Goal: Check status: Check status

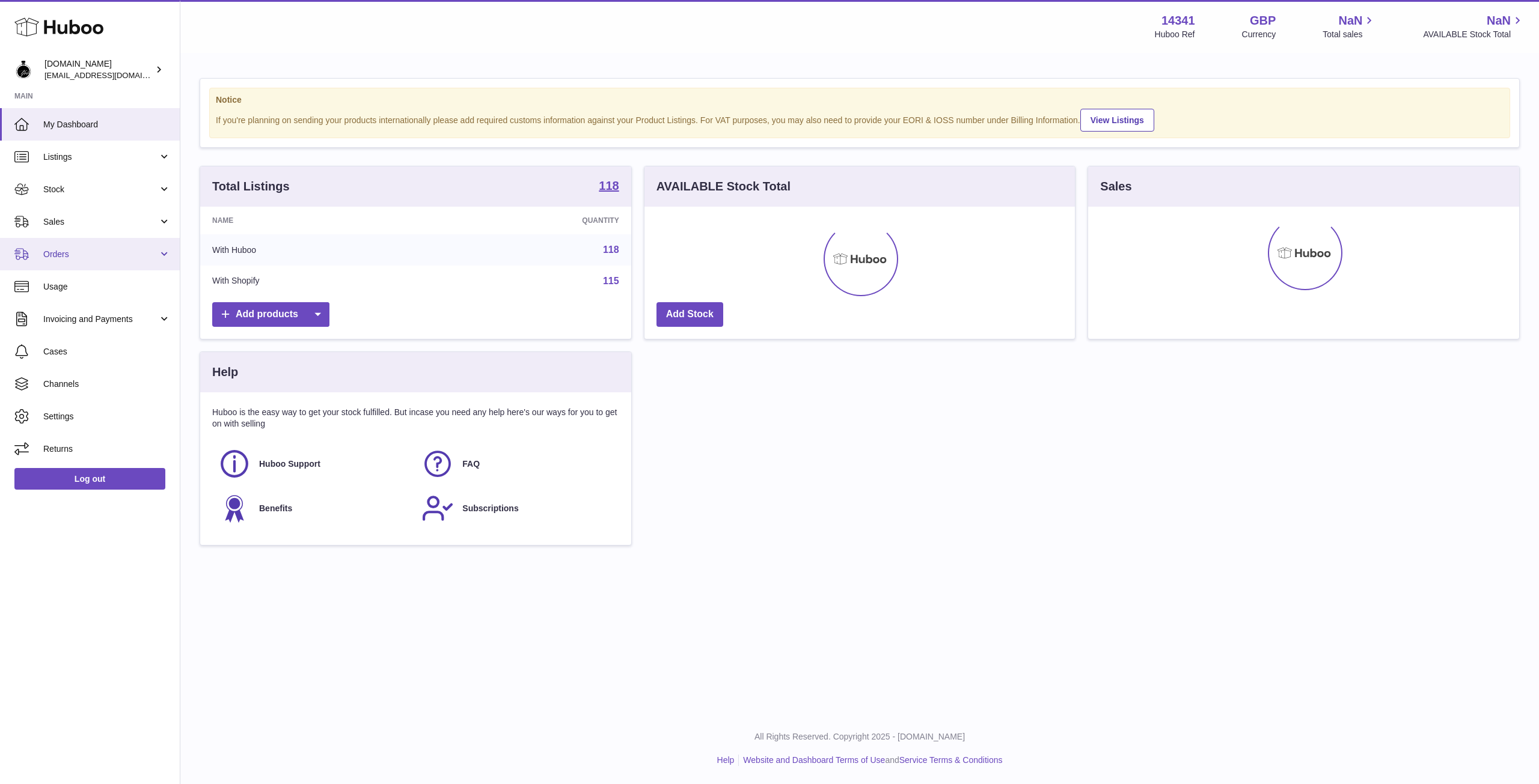
click at [124, 262] on link "Orders" at bounding box center [90, 253] width 180 height 32
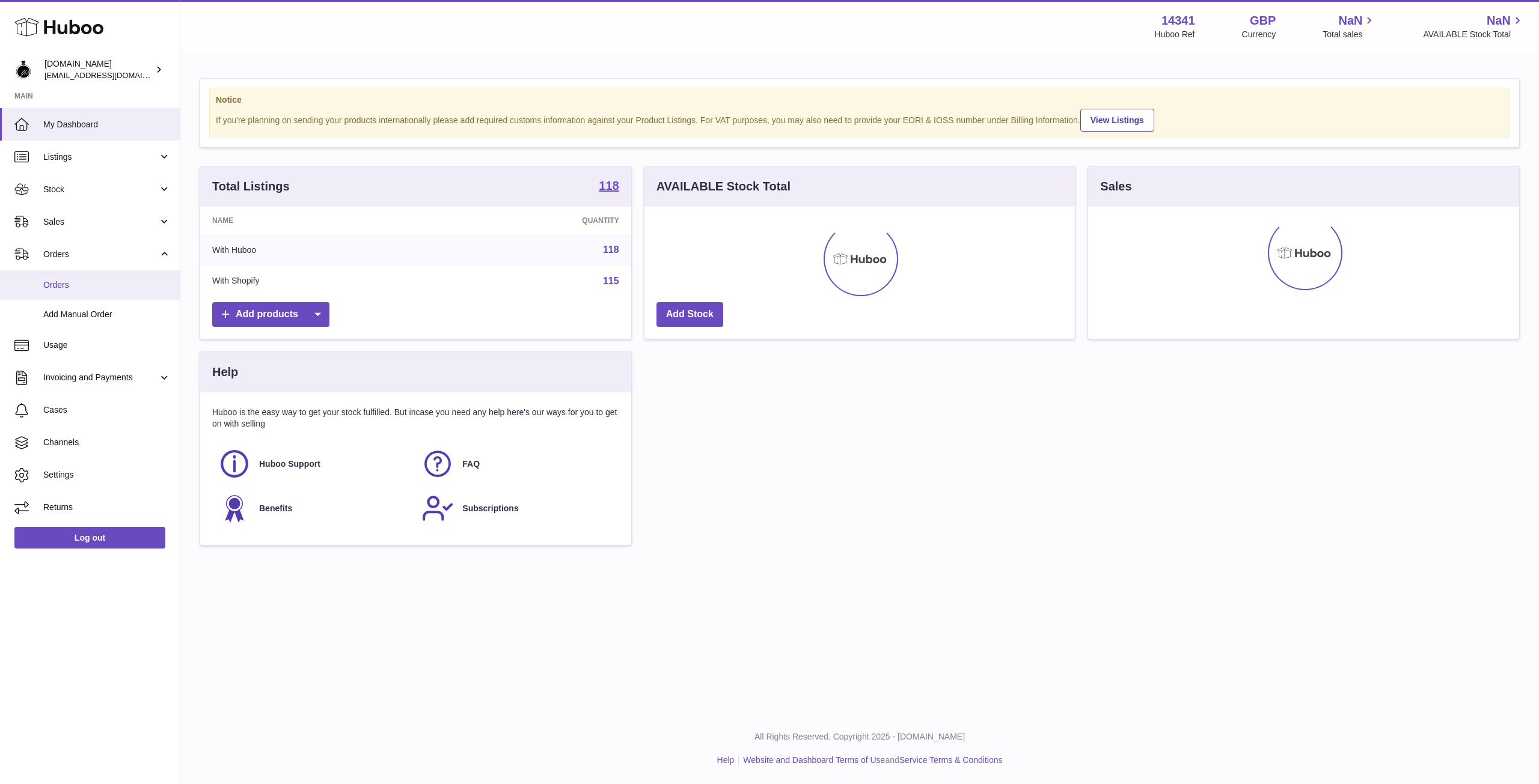
click at [90, 283] on span "Orders" at bounding box center [107, 285] width 127 height 11
click at [50, 25] on icon at bounding box center [58, 27] width 89 height 24
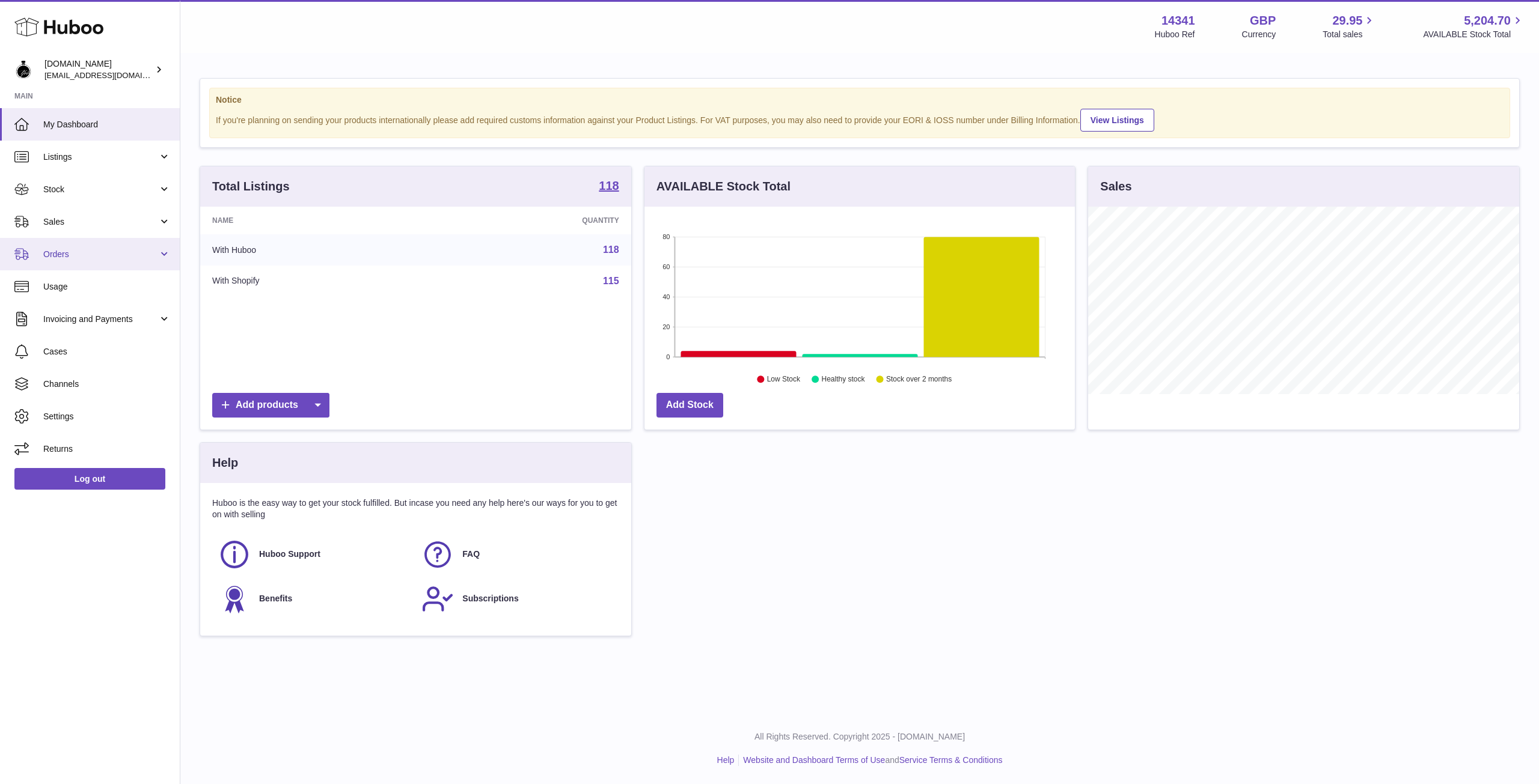
click at [79, 255] on span "Orders" at bounding box center [100, 254] width 115 height 11
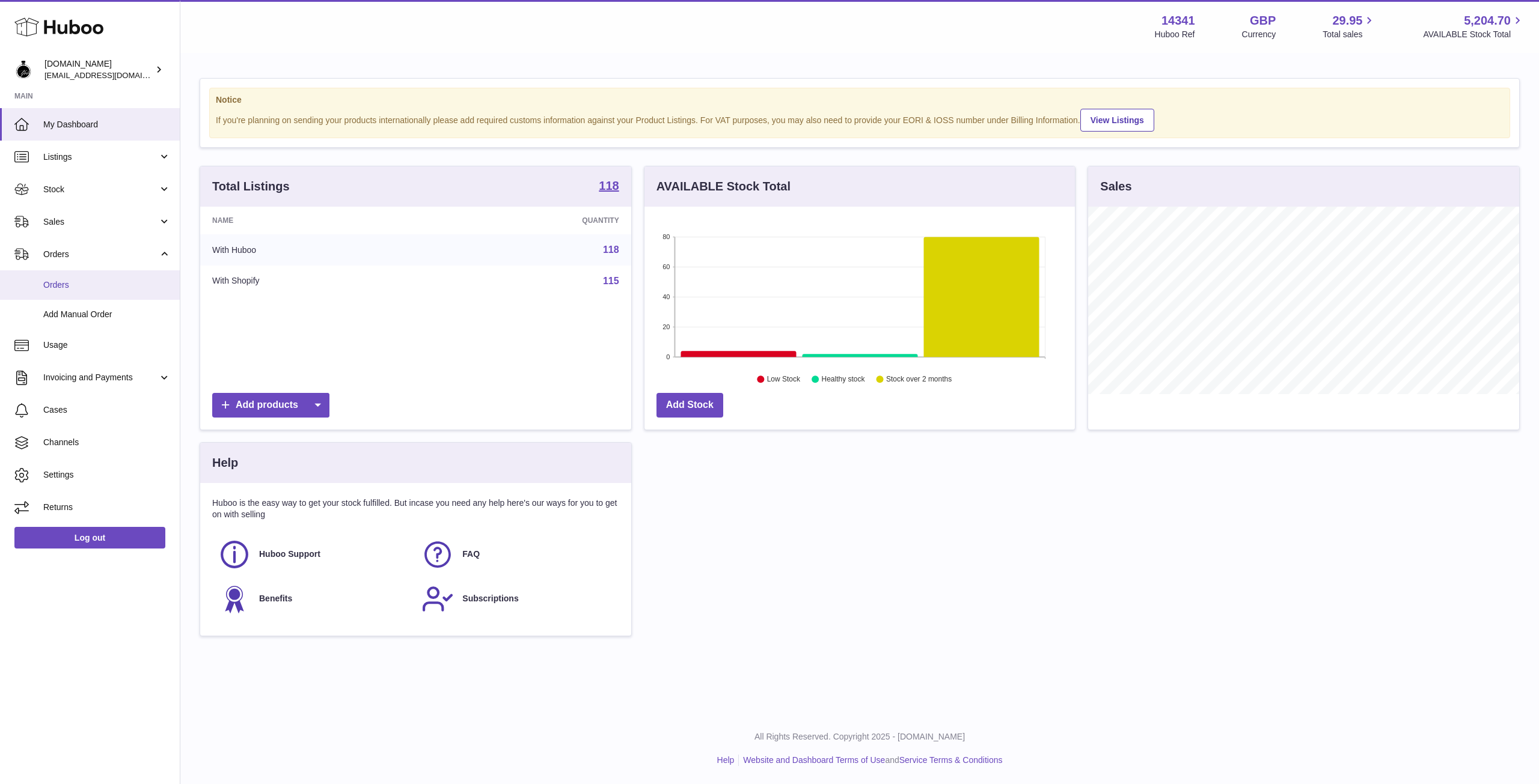
click at [63, 287] on span "Orders" at bounding box center [107, 285] width 127 height 11
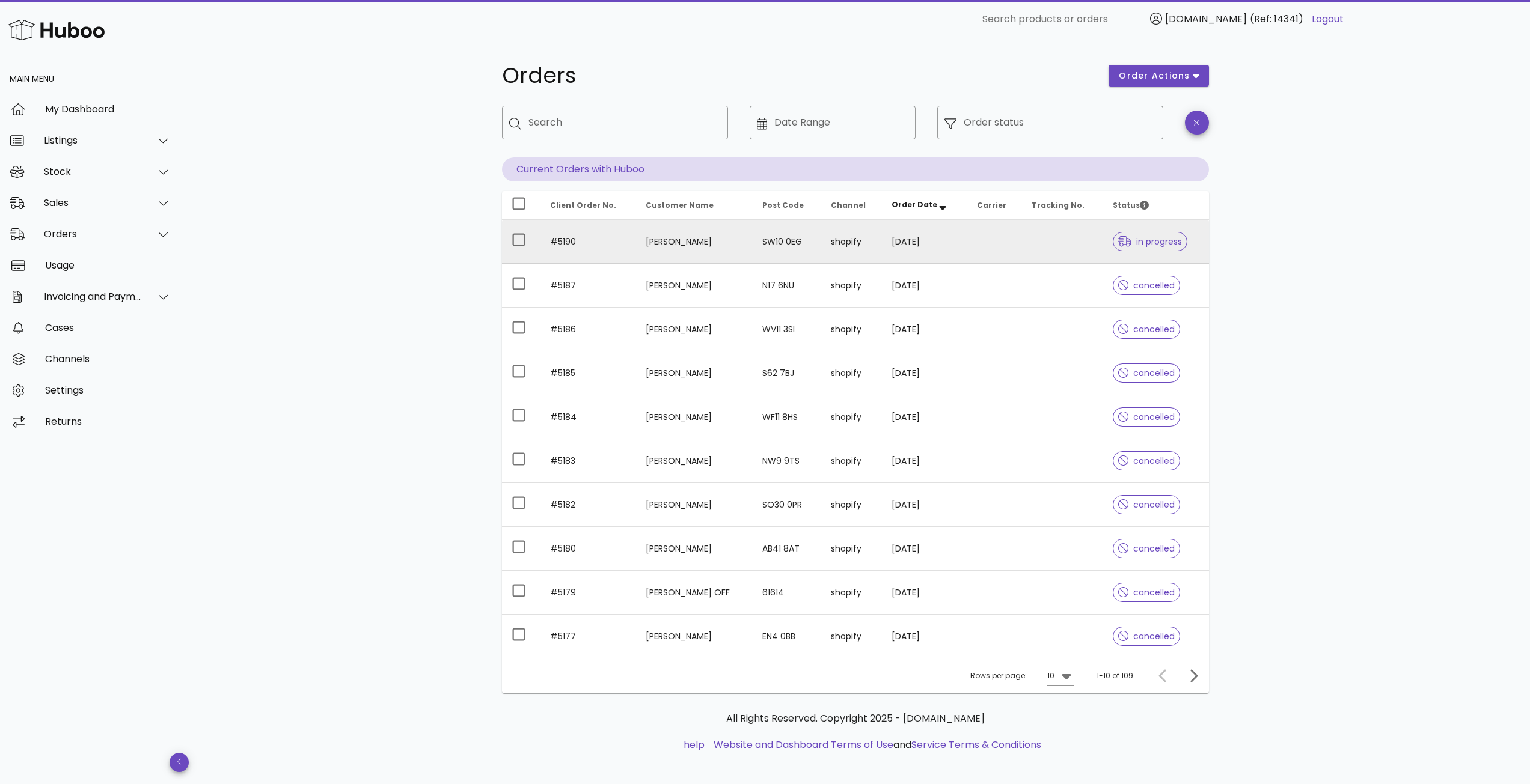
click at [926, 242] on td "[DATE]" at bounding box center [925, 242] width 85 height 44
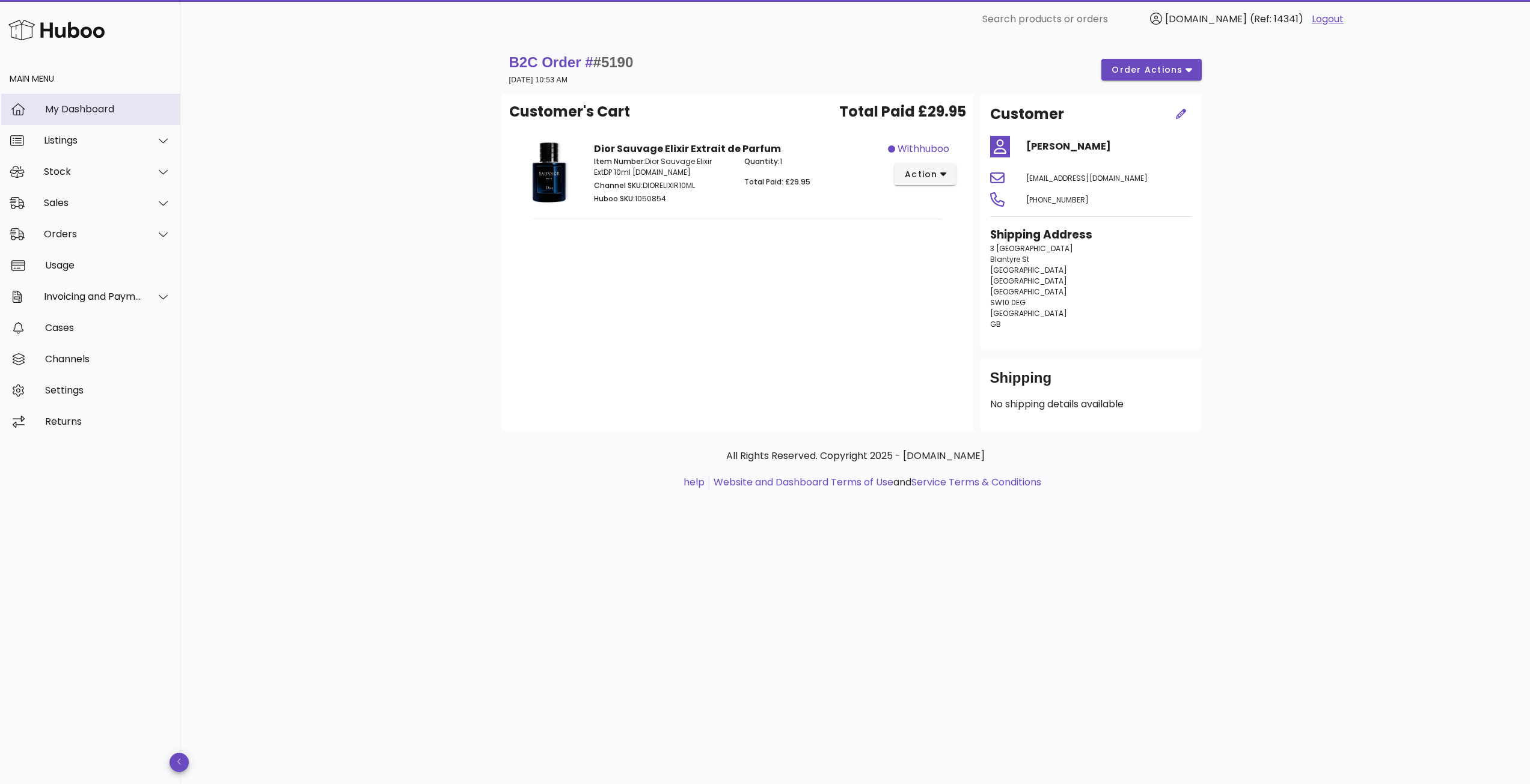
click at [70, 112] on div "My Dashboard" at bounding box center [108, 108] width 125 height 11
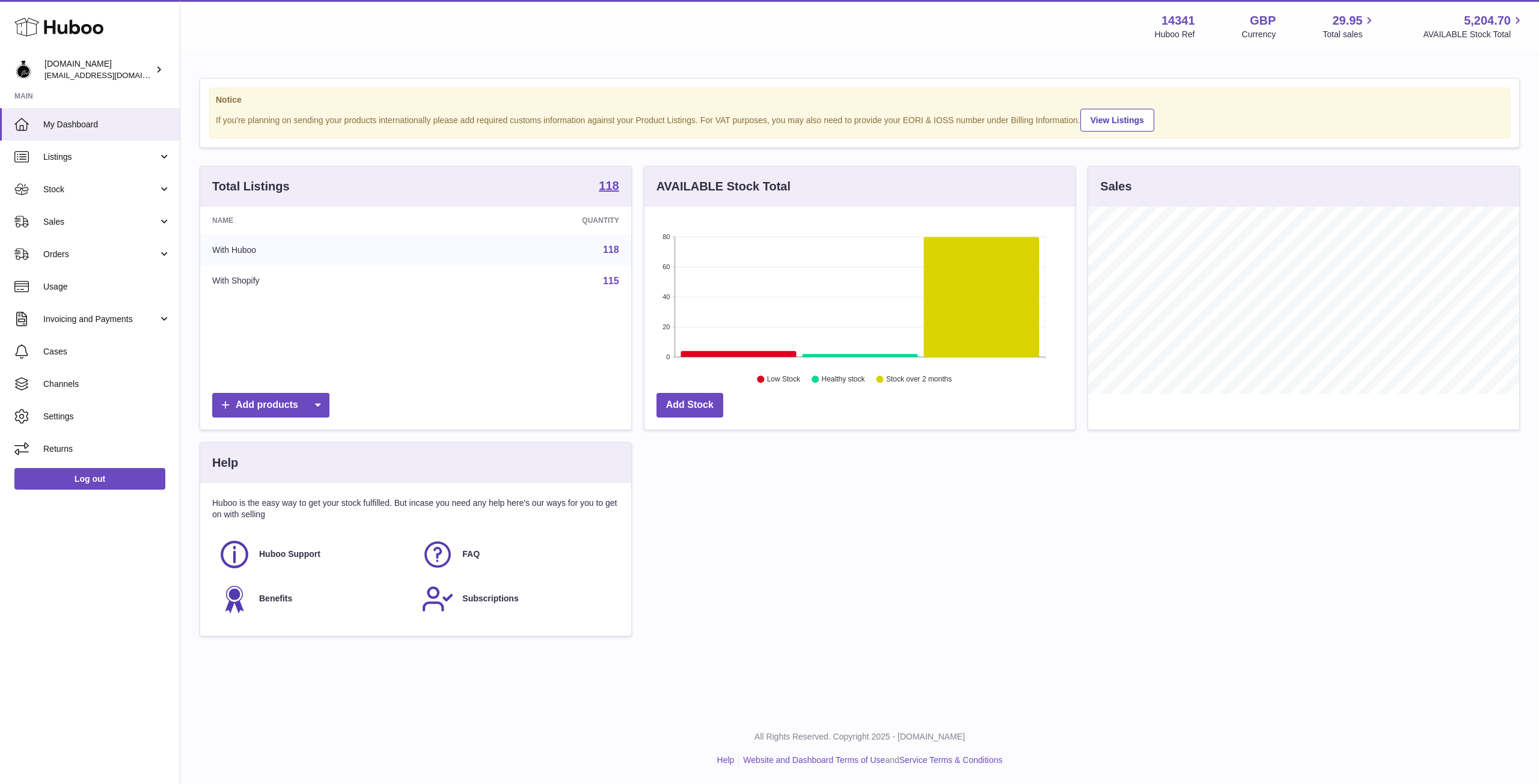
scroll to position [188, 430]
